Goal: Communication & Community: Answer question/provide support

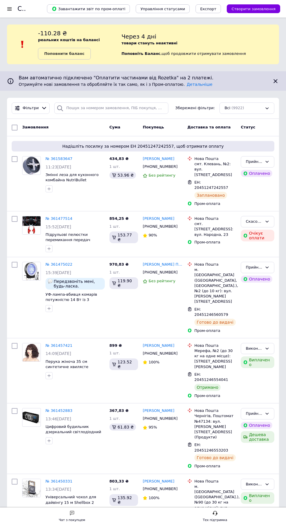
click at [75, 520] on div "Чат з покупцем" at bounding box center [72, 520] width 26 height 6
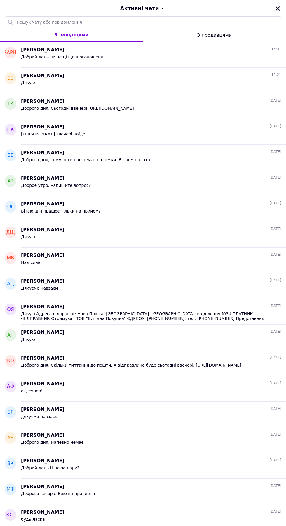
click at [86, 314] on span "Дякую Адреса відправки: Нова Пошта, м. Вінниця, відділення №34 ПЛАТНИК -ВІДПРАВ…" at bounding box center [147, 316] width 252 height 9
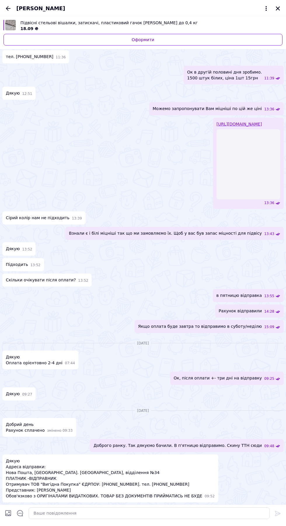
scroll to position [92, 0]
click at [9, 515] on input "Завантажити файли" at bounding box center [8, 513] width 7 height 7
type input "C:\fakepath\1000077991.jpg"
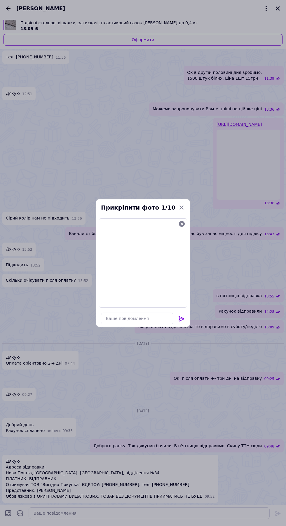
click at [184, 316] on icon at bounding box center [181, 318] width 7 height 7
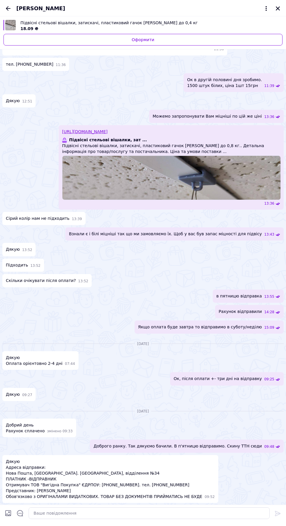
scroll to position [189, 0]
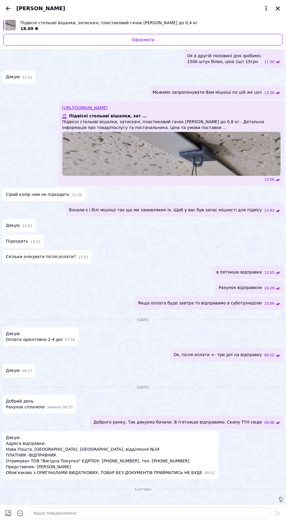
click at [276, 11] on button "Закрити" at bounding box center [277, 8] width 7 height 7
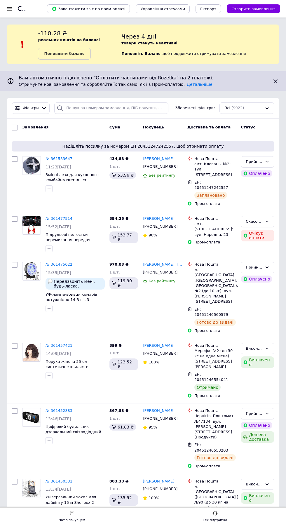
click at [73, 518] on div "Чат з покупцем" at bounding box center [72, 520] width 26 height 6
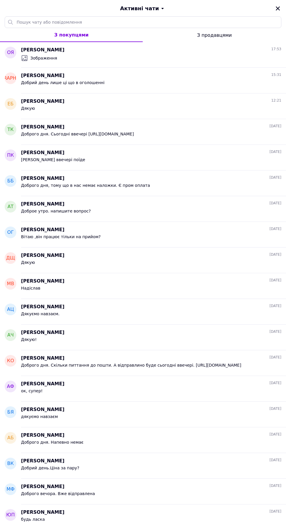
click at [38, 283] on span "Михайло Верес" at bounding box center [42, 281] width 43 height 7
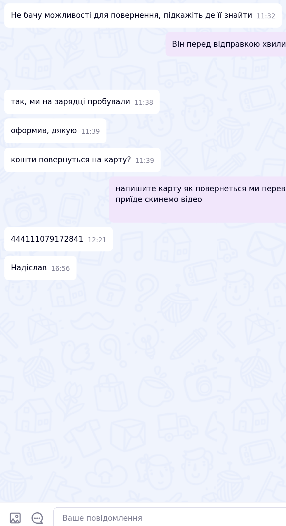
scroll to position [385, 0]
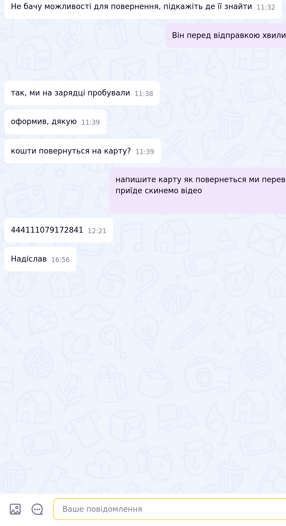
click at [53, 511] on textarea at bounding box center [149, 513] width 241 height 12
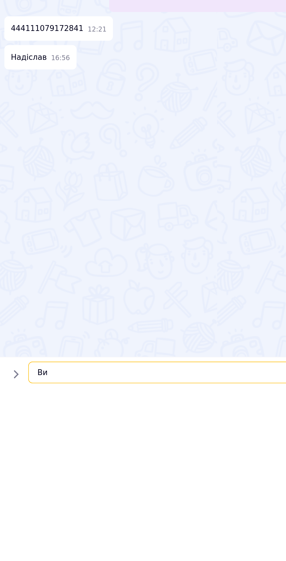
scroll to position [0, 0]
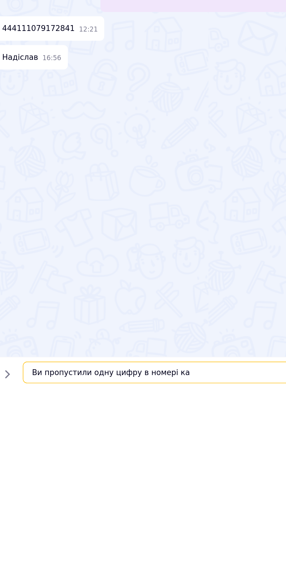
type textarea "Ви пропустили одну цифру в номері кар"
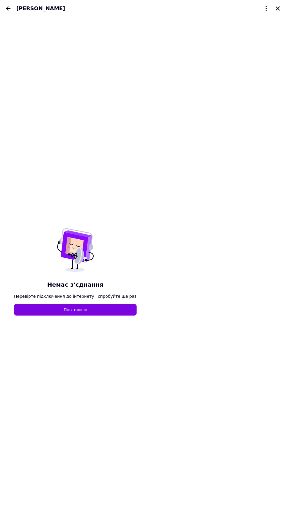
scroll to position [387, 0]
click at [66, 309] on button "Повторити" at bounding box center [75, 310] width 123 height 12
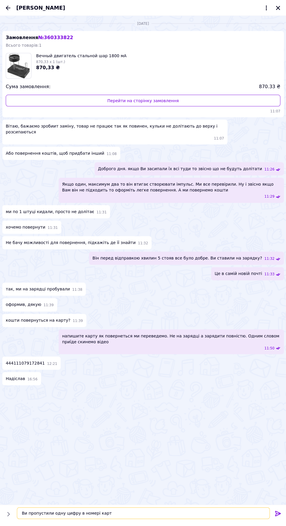
click at [187, 513] on textarea "Ви пропустили одну цифру в номері карт" at bounding box center [143, 513] width 253 height 12
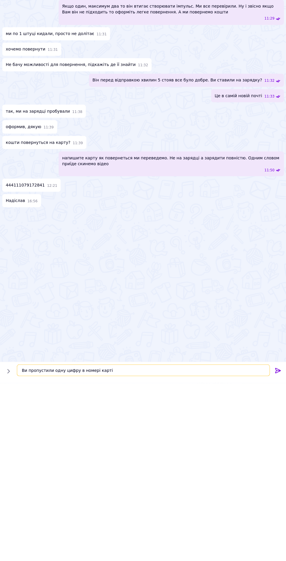
scroll to position [0, 0]
type textarea "Ви пропустили одну цифру в номері карті"
click at [278, 526] on icon at bounding box center [278, 548] width 6 height 5
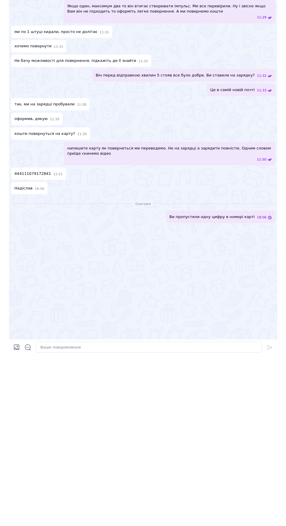
scroll to position [0, 0]
